Goal: Find specific page/section: Find specific page/section

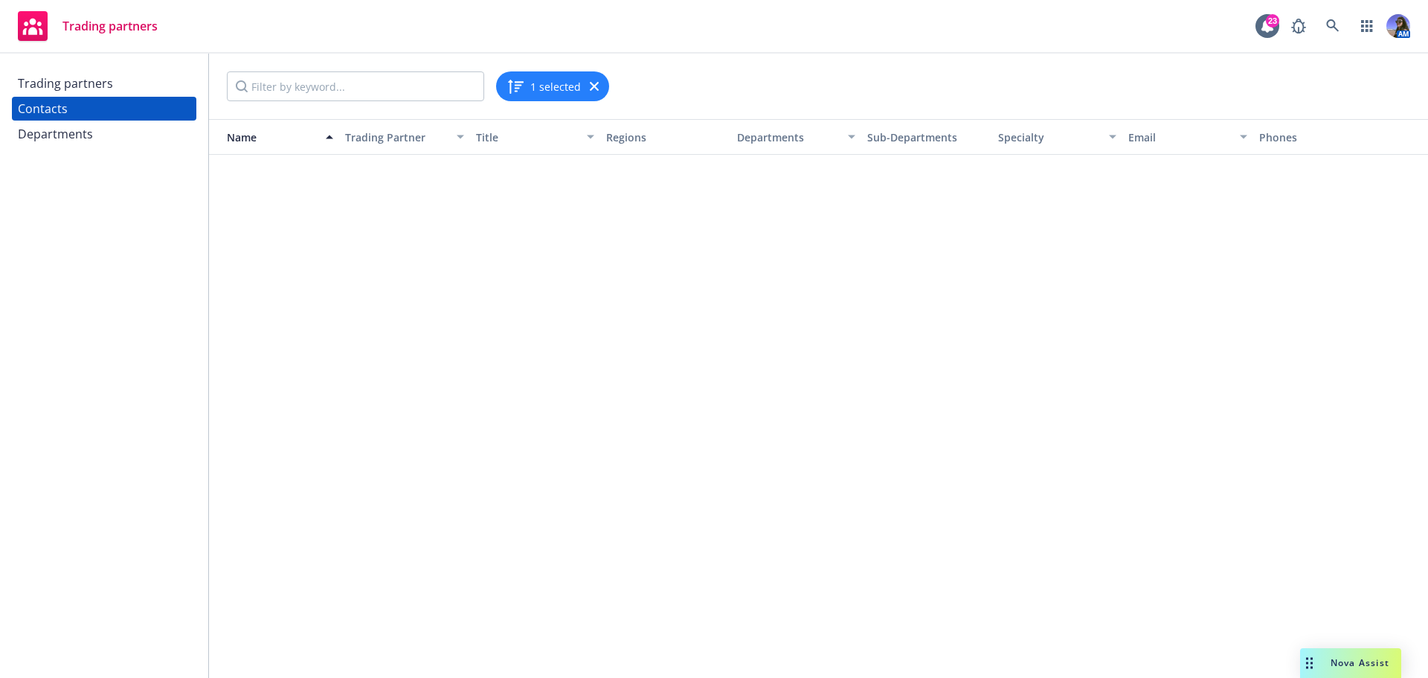
scroll to position [1190, 0]
